Goal: Navigation & Orientation: Find specific page/section

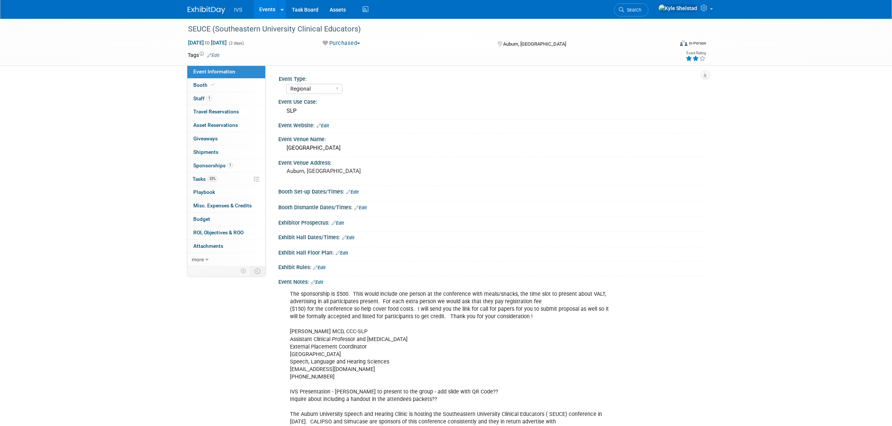
select select "Regional"
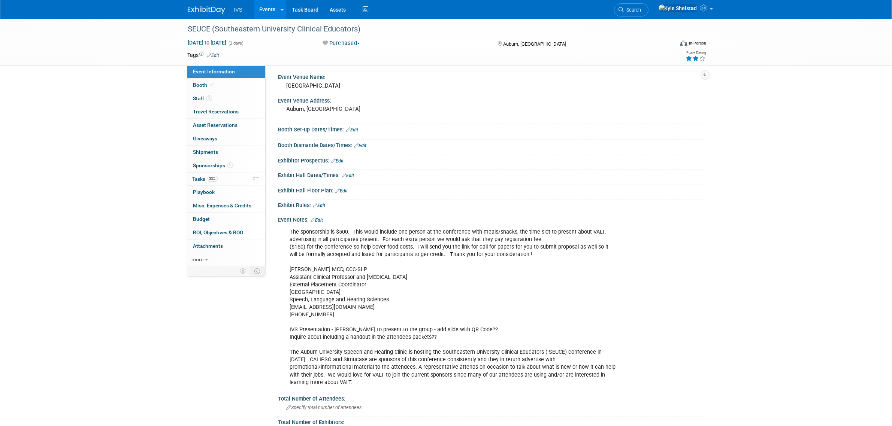
click at [275, 6] on link "Events" at bounding box center [267, 9] width 27 height 19
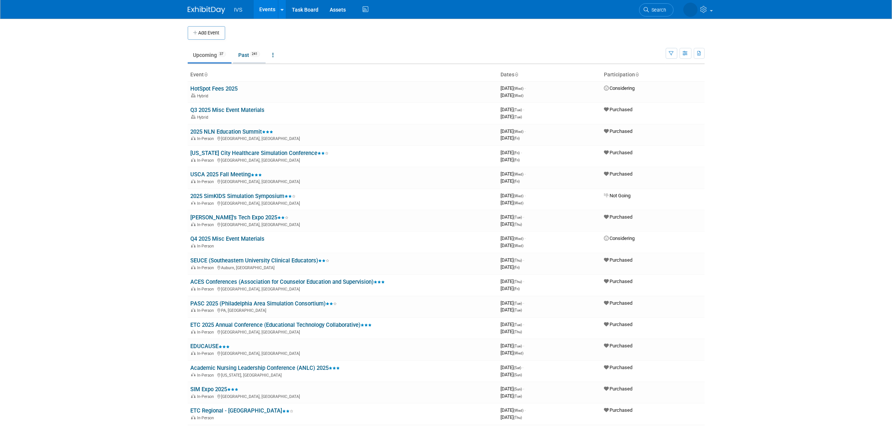
click at [255, 59] on link "Past 241" at bounding box center [249, 55] width 33 height 14
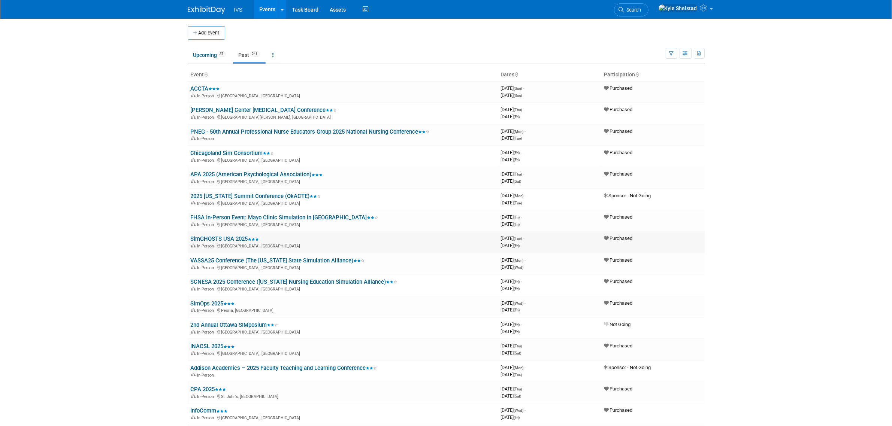
click at [225, 237] on link "SimGHOSTS USA 2025" at bounding box center [225, 239] width 69 height 7
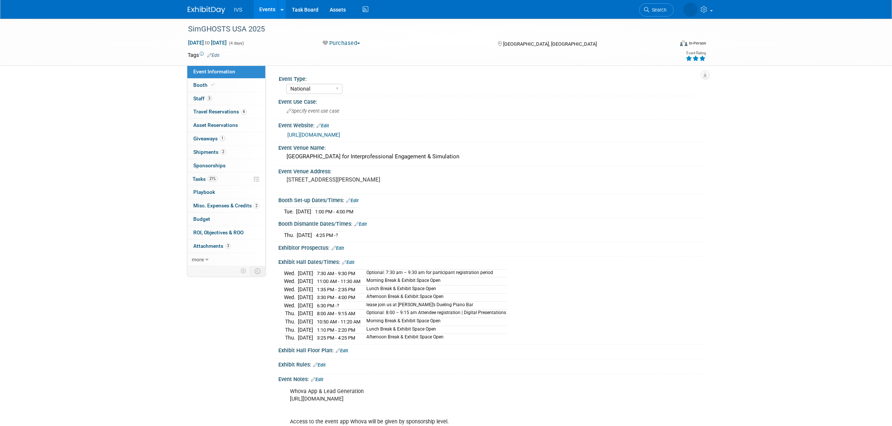
select select "National"
click at [241, 152] on link "2 Shipments 2" at bounding box center [226, 152] width 78 height 13
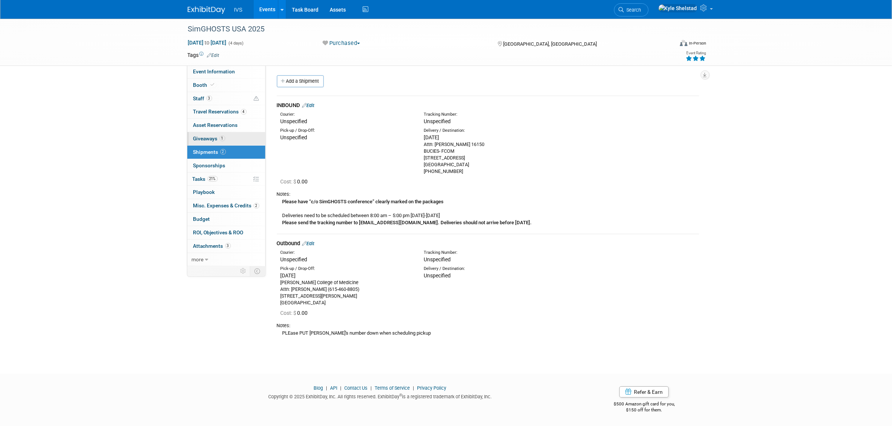
click at [239, 139] on link "1 Giveaways 1" at bounding box center [226, 138] width 78 height 13
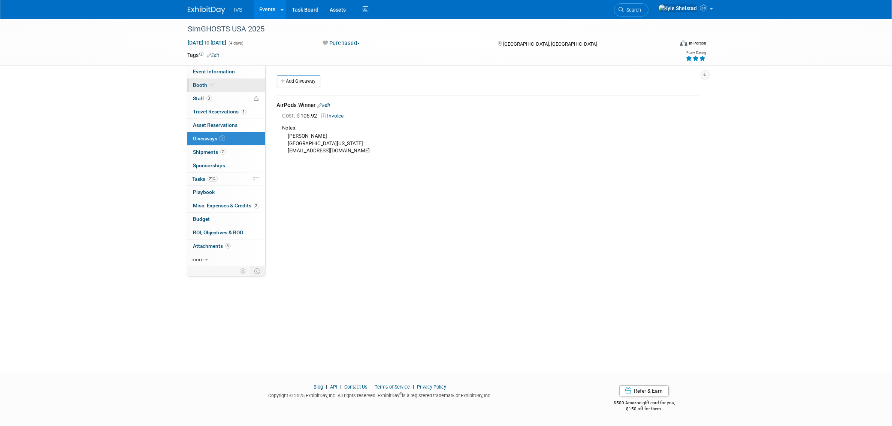
click at [232, 83] on link "Booth" at bounding box center [226, 85] width 78 height 13
